Goal: Information Seeking & Learning: Learn about a topic

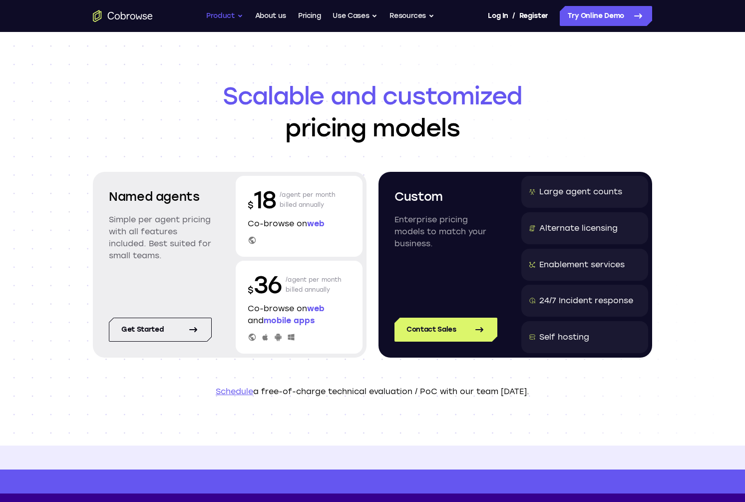
click at [212, 19] on button "Product" at bounding box center [224, 16] width 37 height 20
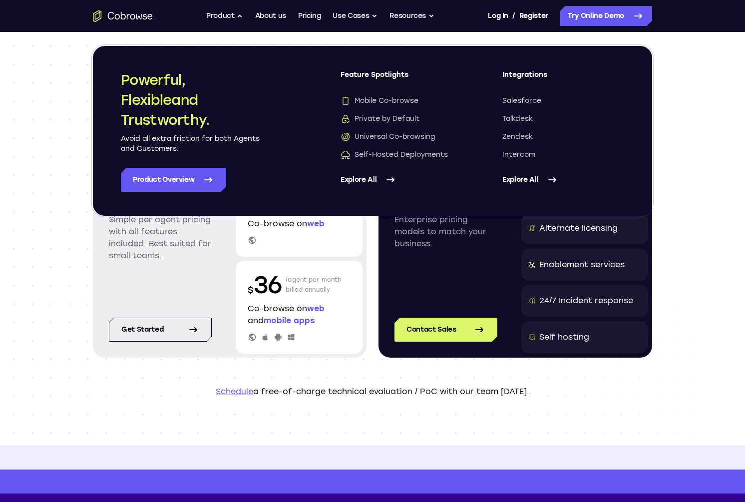
click at [710, 171] on div "Scalable and customized pricing models Named agents Simple per agent pricing wi…" at bounding box center [372, 239] width 745 height 414
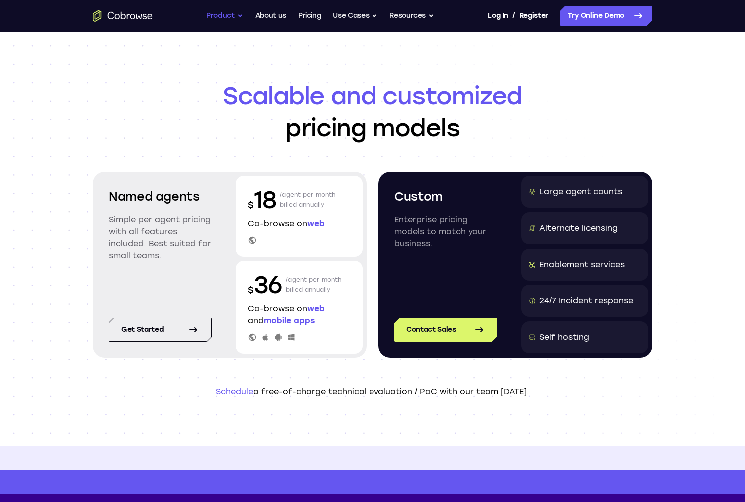
click at [213, 13] on button "Product" at bounding box center [224, 16] width 37 height 20
click at [342, 11] on button "Use Cases" at bounding box center [355, 16] width 45 height 20
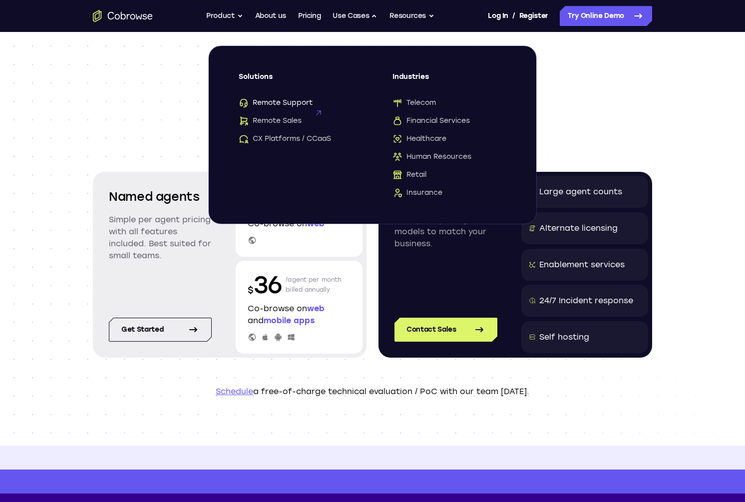
click at [297, 100] on span "Remote Support" at bounding box center [276, 103] width 74 height 10
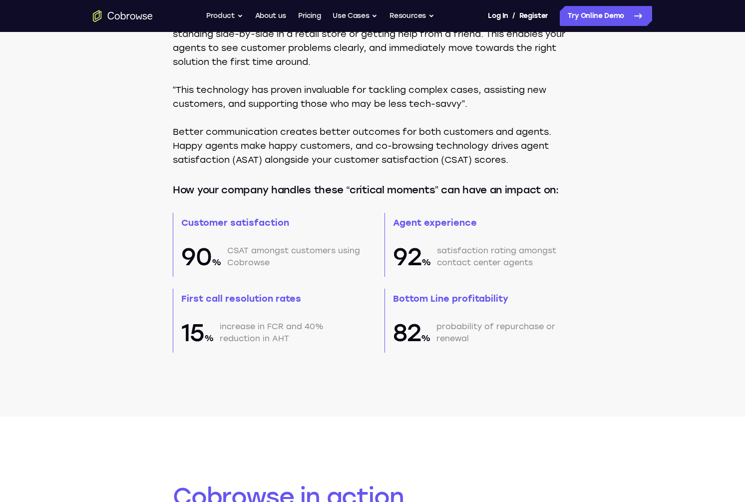
scroll to position [799, 0]
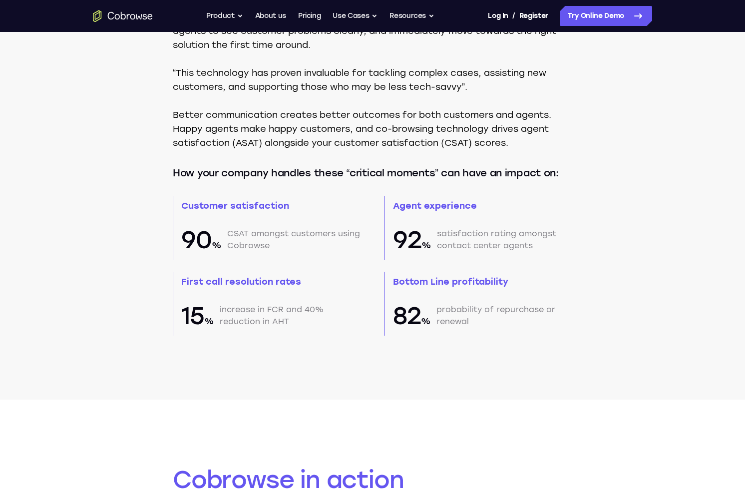
click at [123, 218] on div "The problem Lack of visibility [DATE] customers have high expectations when it …" at bounding box center [372, 15] width 745 height 767
